Goal: Task Accomplishment & Management: Manage account settings

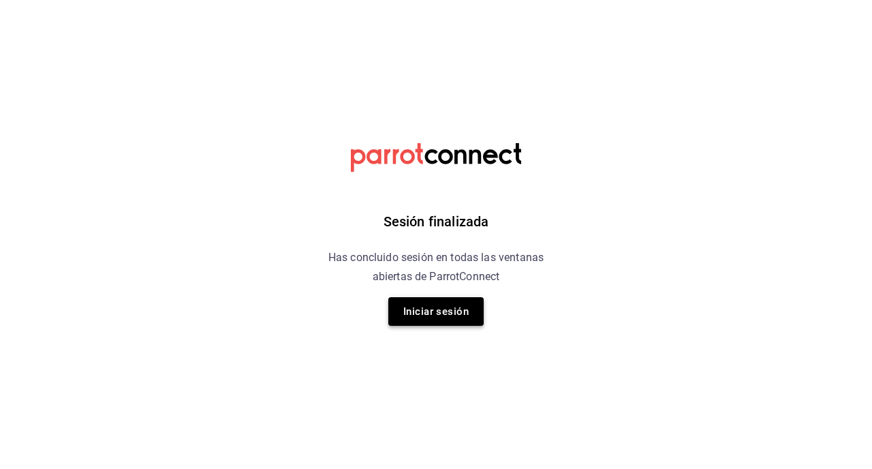
click at [429, 316] on button "Iniciar sesión" at bounding box center [435, 311] width 95 height 29
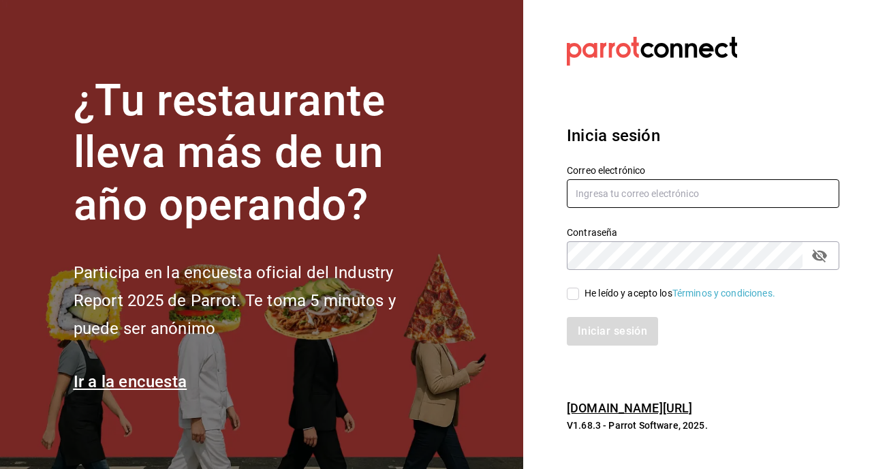
type input "zgarcia@watakame.com.mx"
click at [573, 294] on input "He leído y acepto los Términos y condiciones." at bounding box center [573, 294] width 12 height 12
checkbox input "true"
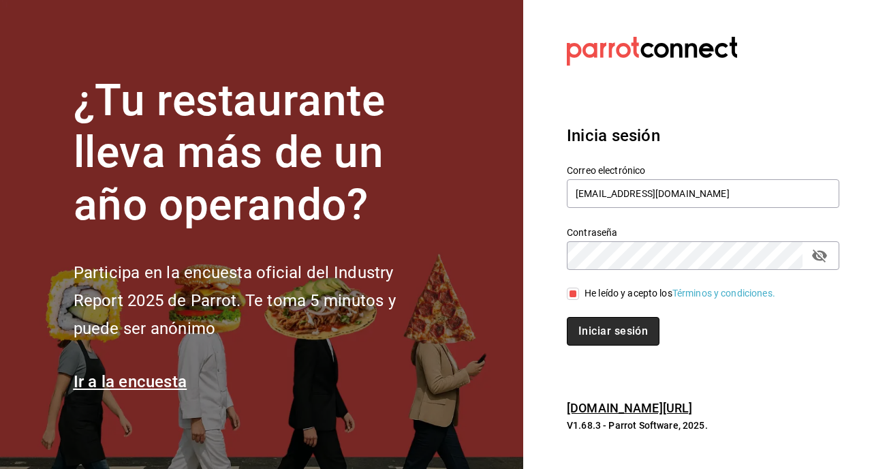
click at [589, 335] on button "Iniciar sesión" at bounding box center [613, 331] width 93 height 29
